Goal: Find specific page/section: Find specific page/section

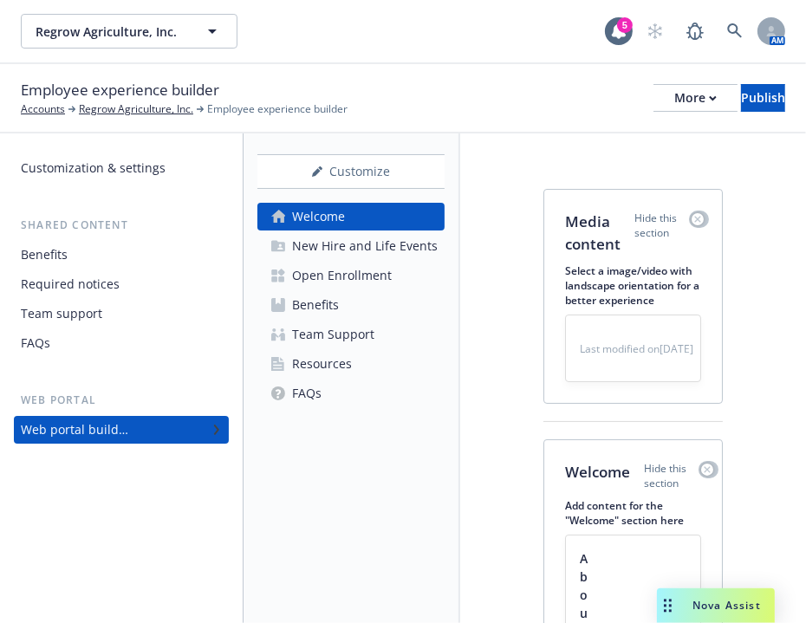
click at [505, 68] on div "Employee experience builder Accounts Regrow Agriculture, Inc. Employee experien…" at bounding box center [403, 98] width 806 height 69
click at [733, 40] on link at bounding box center [735, 31] width 35 height 35
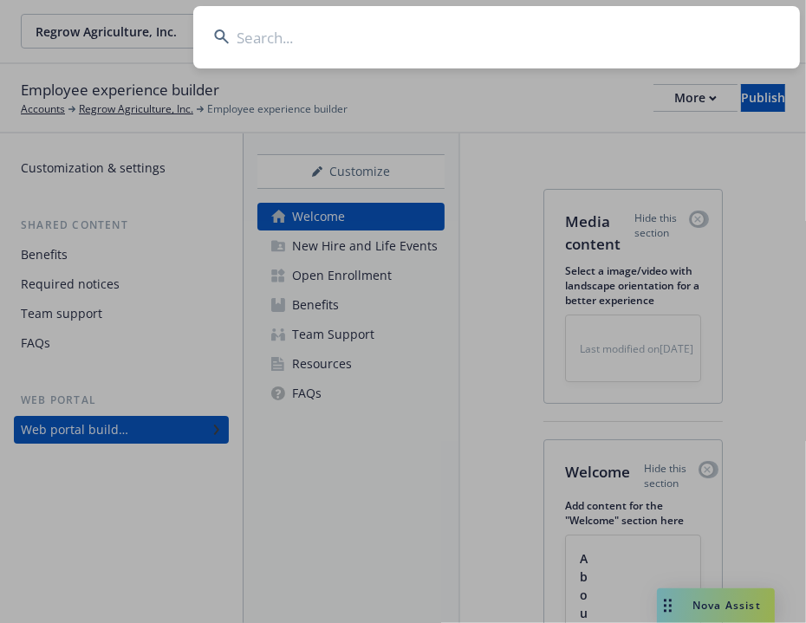
click at [699, 30] on input at bounding box center [496, 37] width 607 height 62
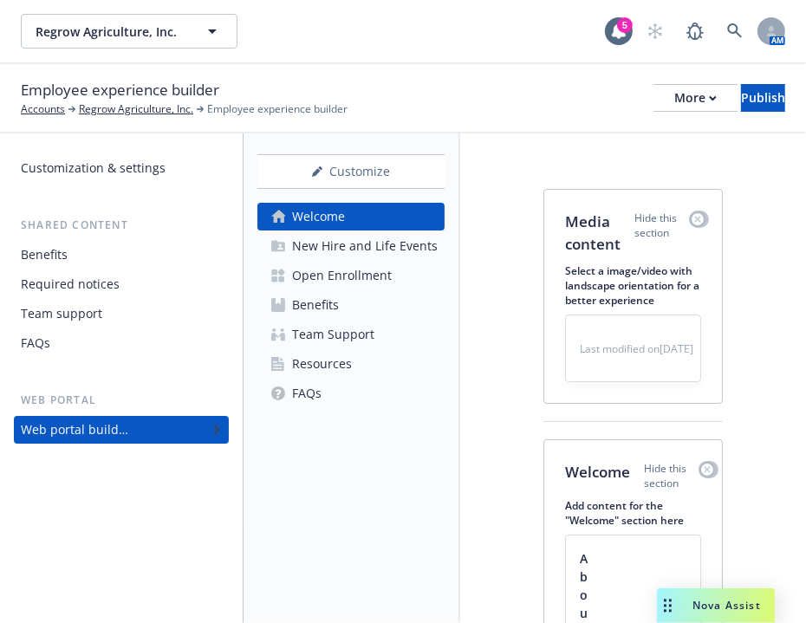
click at [244, 171] on div "Customize Welcome New Hire and Life Events Open Enrollment Benefits Team Suppor…" at bounding box center [352, 379] width 217 height 490
click at [285, 237] on div "New Hire and Life Events" at bounding box center [350, 246] width 173 height 28
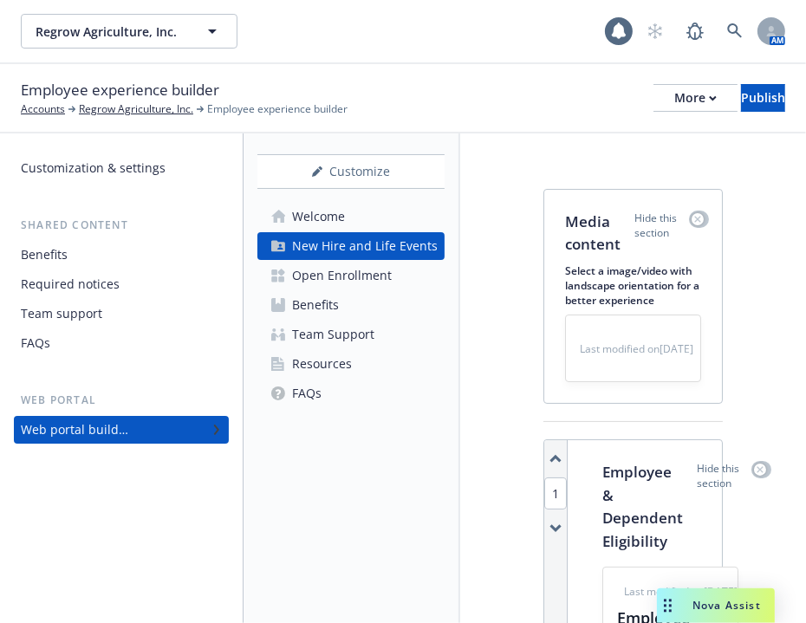
click at [285, 221] on div "Welcome" at bounding box center [304, 217] width 81 height 28
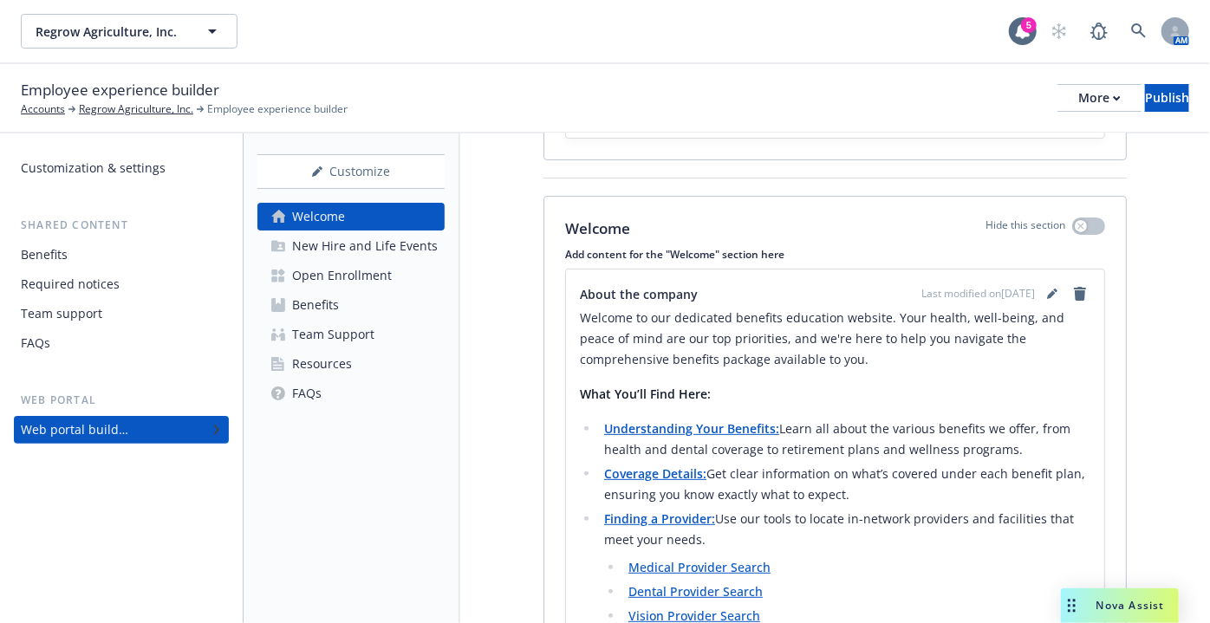
scroll to position [192, 0]
